Goal: Navigation & Orientation: Find specific page/section

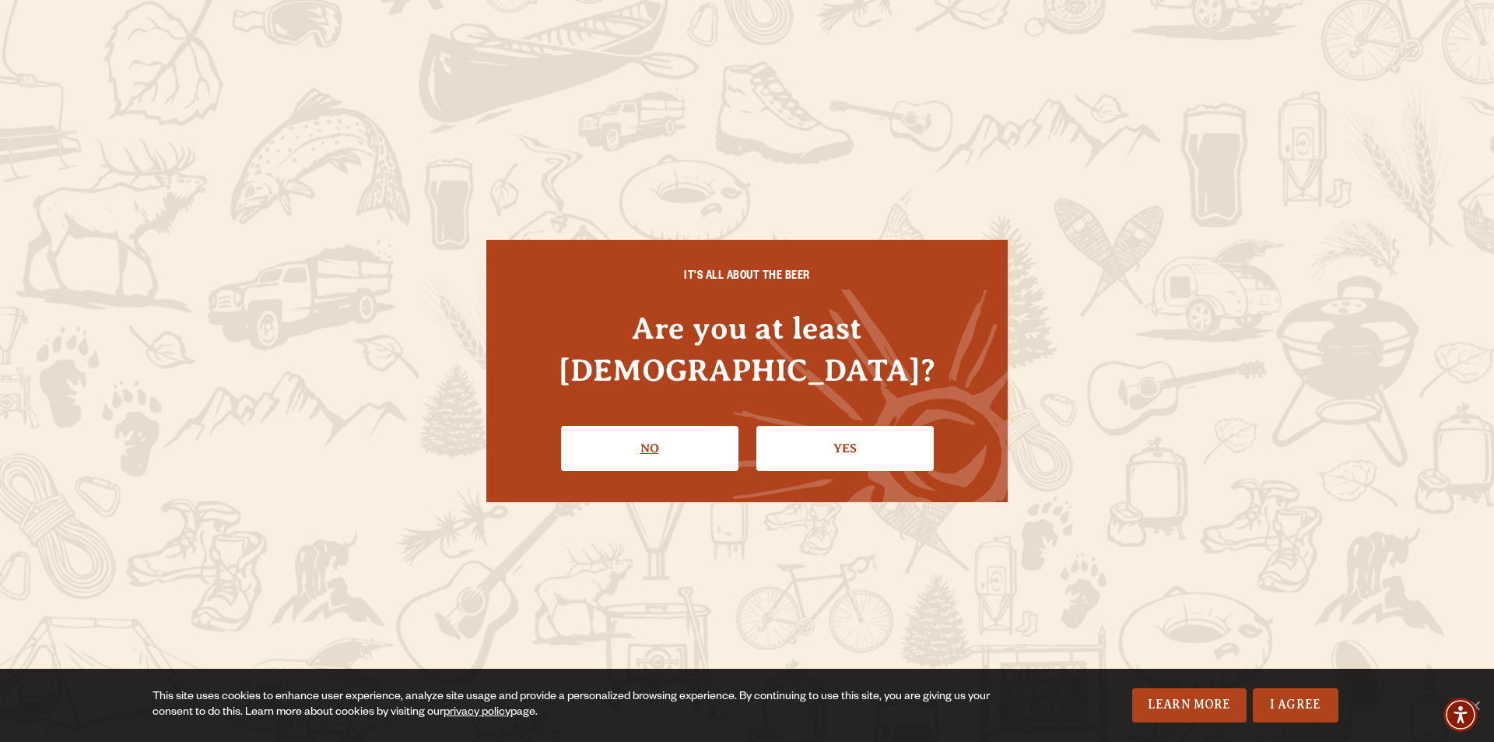
click at [628, 426] on link "No" at bounding box center [649, 448] width 177 height 45
click at [816, 426] on link "Yes" at bounding box center [844, 448] width 177 height 45
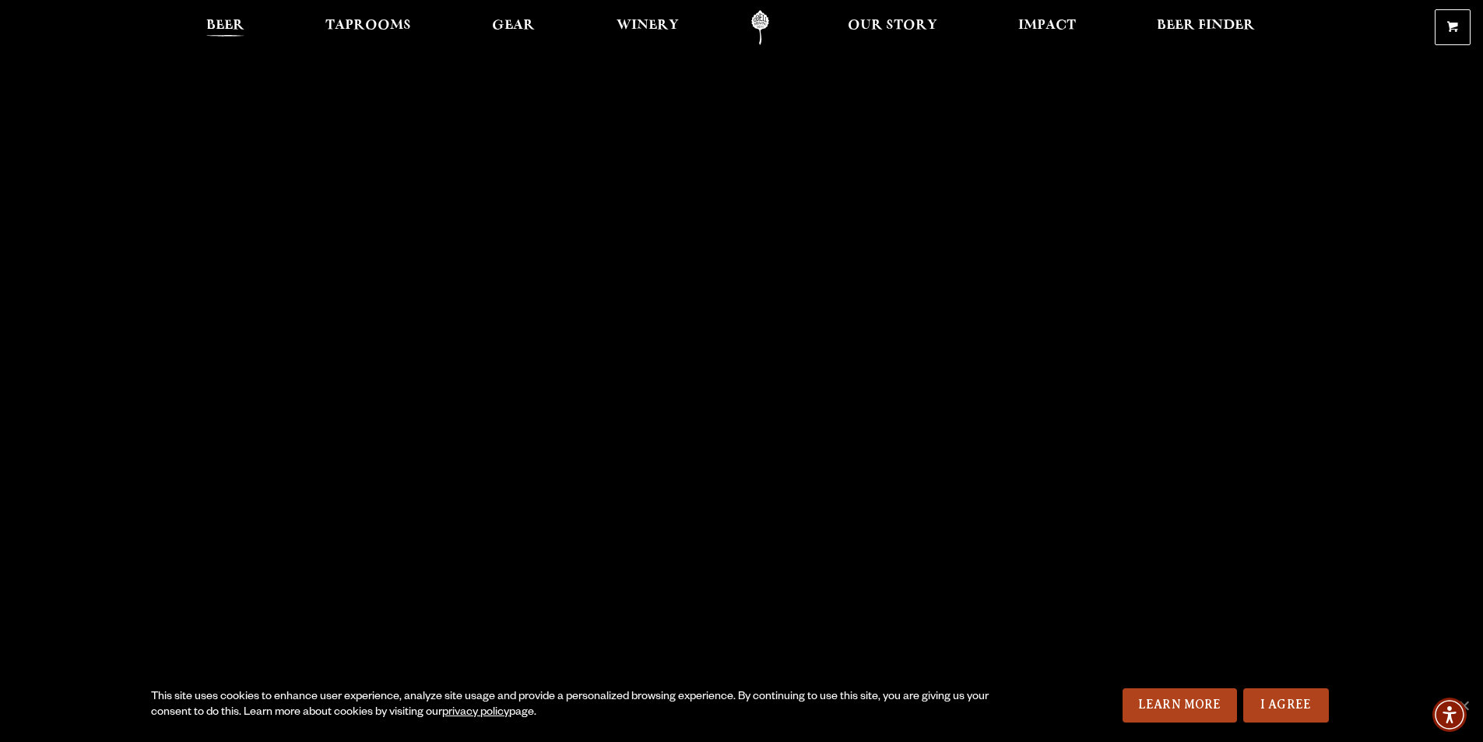
click at [216, 19] on span "Beer" at bounding box center [225, 25] width 38 height 12
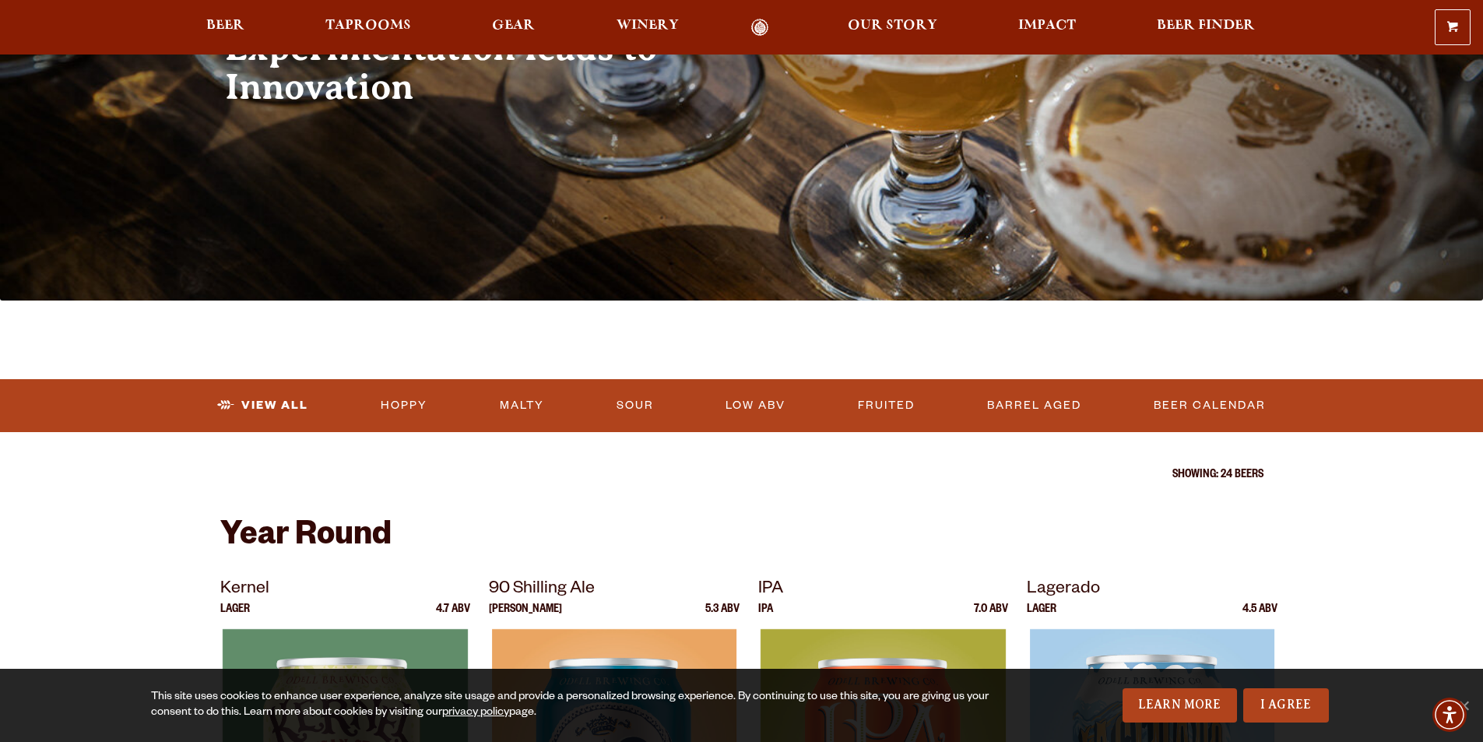
scroll to position [136, 0]
